Goal: Communication & Community: Answer question/provide support

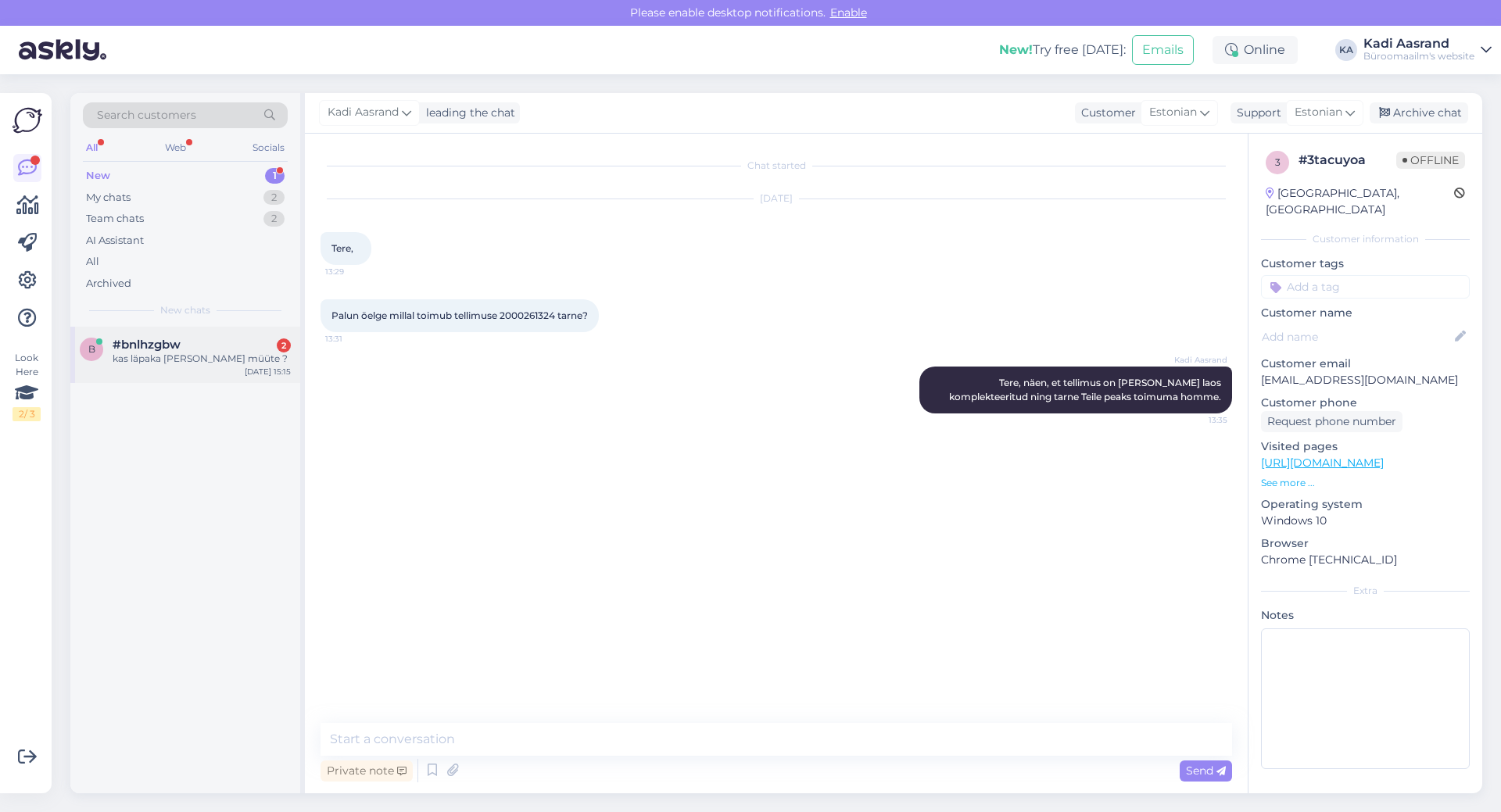
click at [190, 364] on div "kas läpaka [PERSON_NAME] müüte ?" at bounding box center [201, 359] width 178 height 14
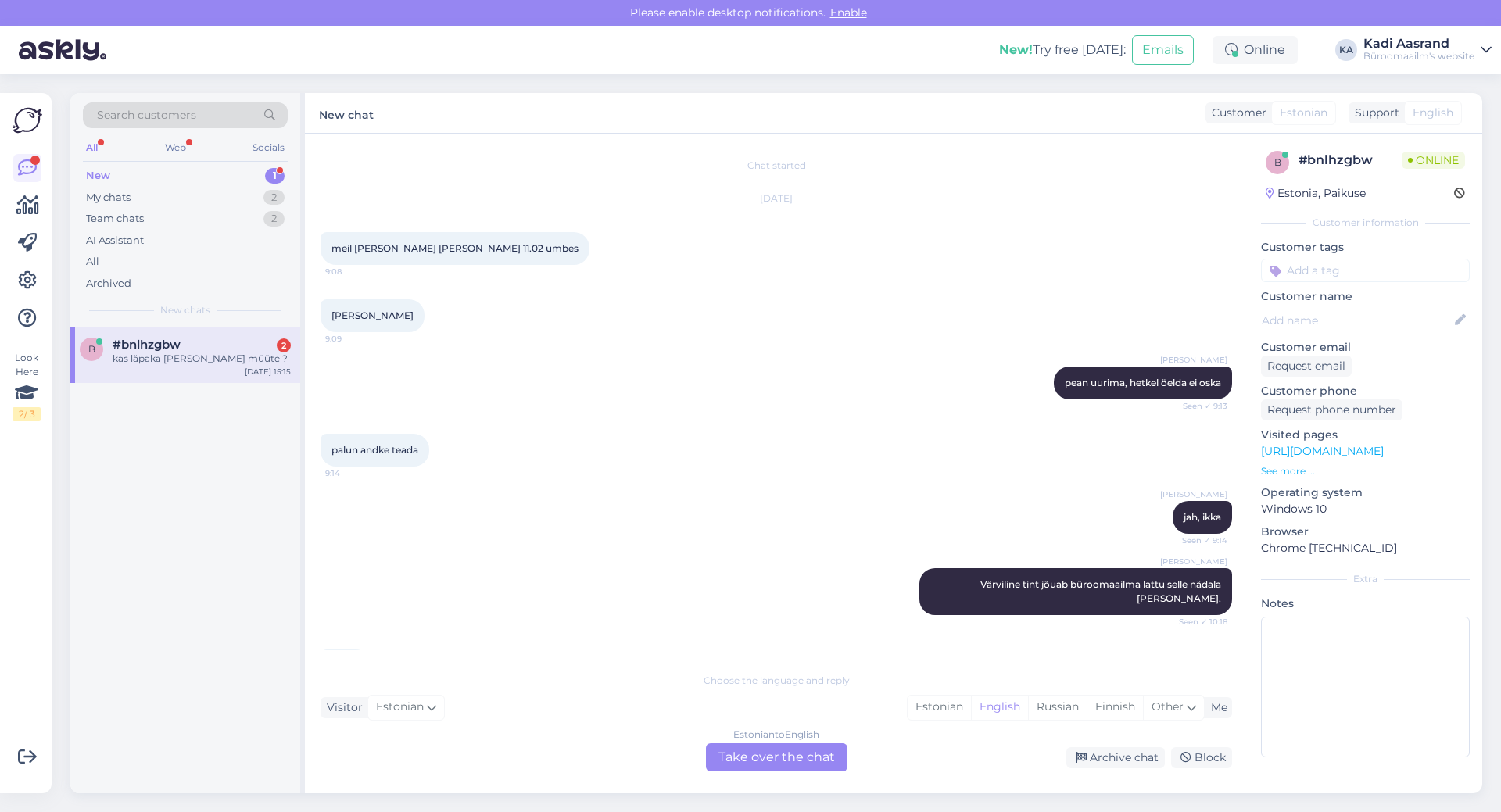
scroll to position [7683, 0]
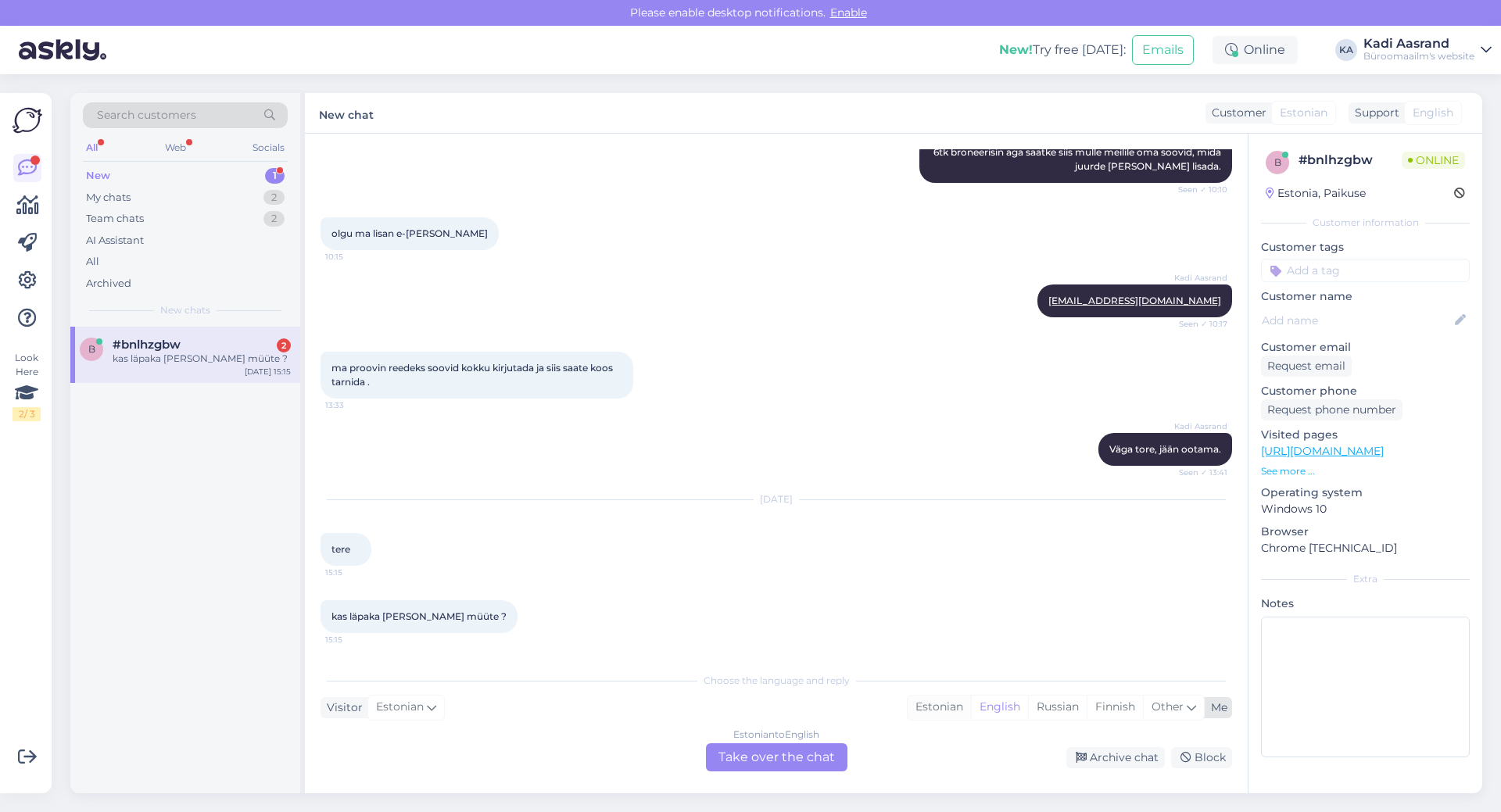
click at [922, 707] on div "Estonian" at bounding box center [939, 707] width 63 height 23
click at [804, 748] on div "Estonian to Estonian Take over the chat" at bounding box center [776, 757] width 141 height 28
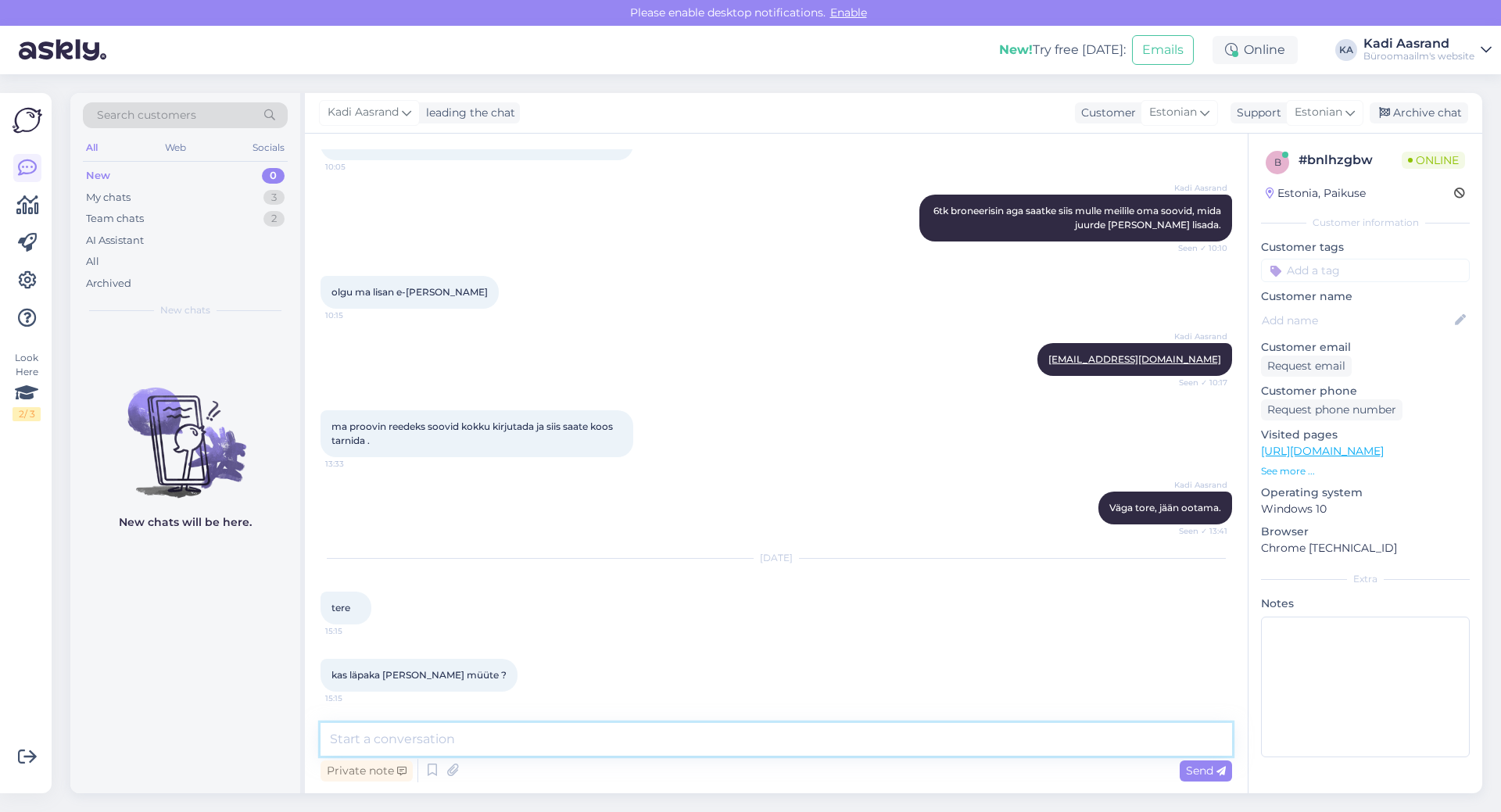
click at [466, 742] on textarea at bounding box center [776, 739] width 912 height 33
paste textarea "[URL][DOMAIN_NAME]"
type textarea "[PERSON_NAME], leiate valiku siit [URL][DOMAIN_NAME]"
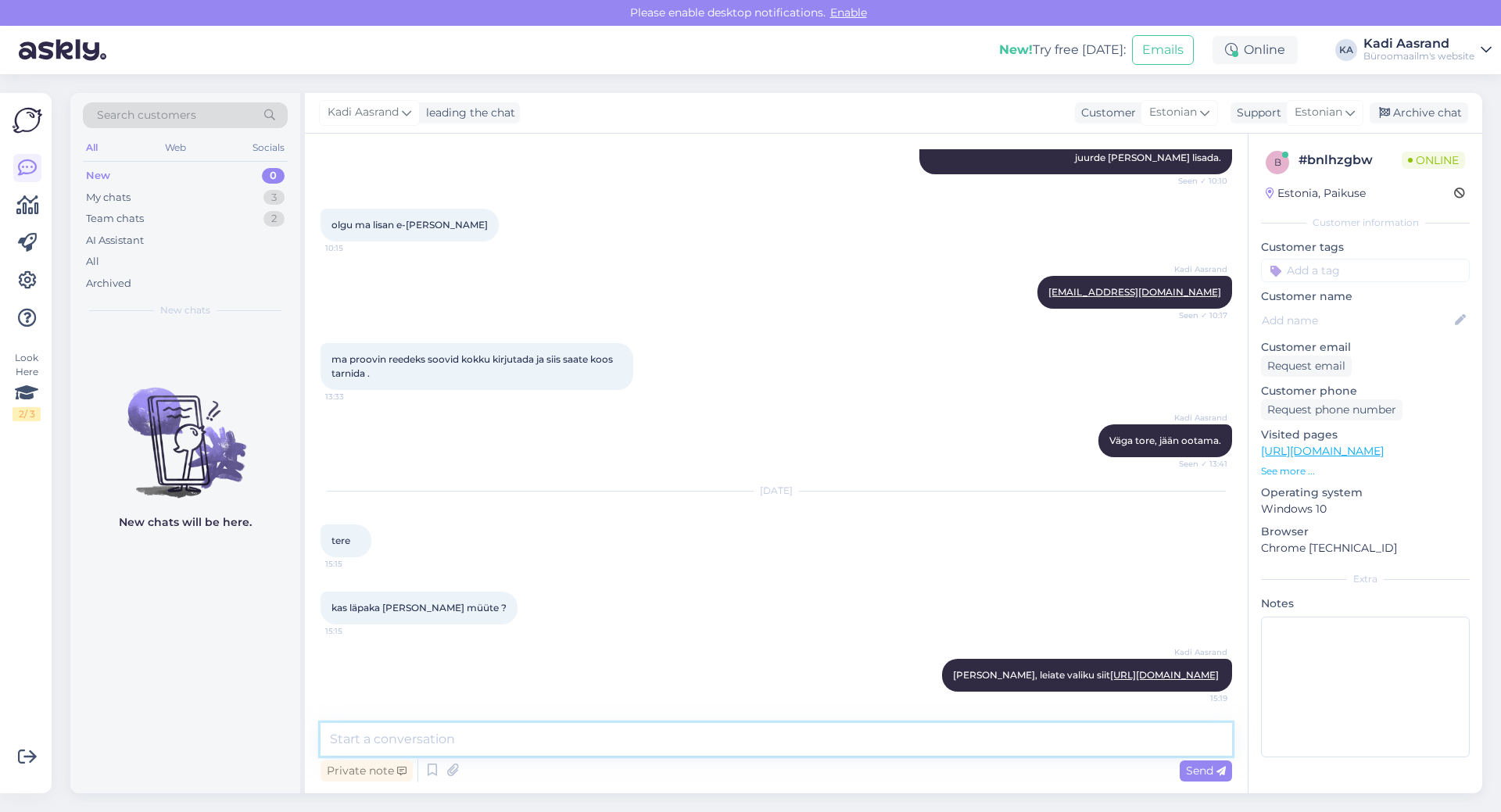
scroll to position [7720, 0]
click at [487, 742] on textarea at bounding box center [776, 739] width 912 height 33
paste textarea "[URL][DOMAIN_NAME]"
type textarea "Ja sülearvutitele mõeldud seljakotid on siin [URL][DOMAIN_NAME]"
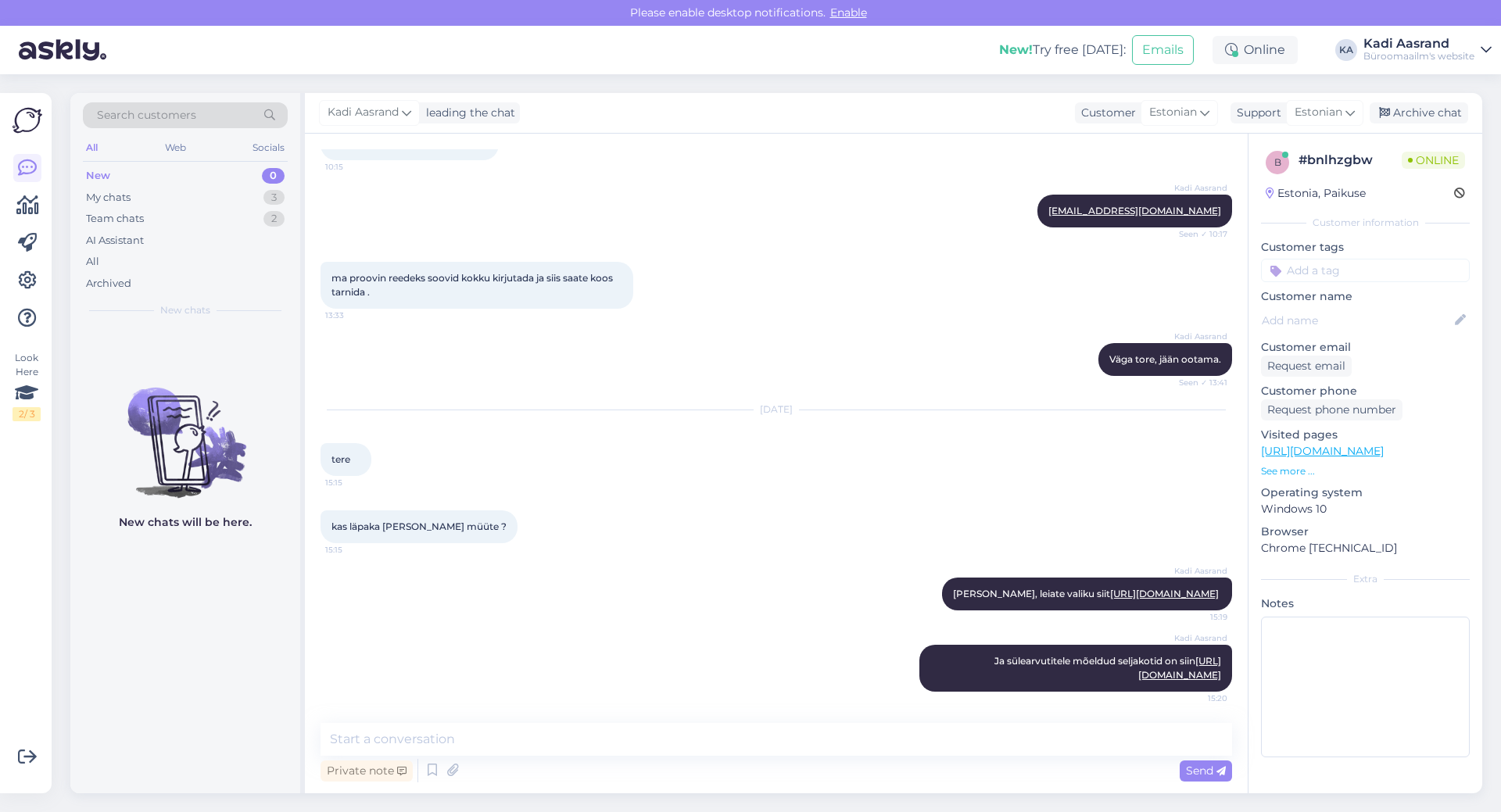
drag, startPoint x: 542, startPoint y: 522, endPoint x: 542, endPoint y: 495, distance: 27.0
click at [542, 517] on div "Chat started [DATE] meil [PERSON_NAME] [PERSON_NAME] 11.02 umbes 9:08 kogun soo…" at bounding box center [783, 429] width 926 height 559
